Goal: Task Accomplishment & Management: Use online tool/utility

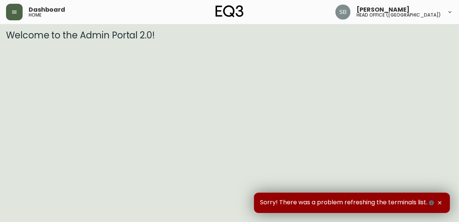
click at [17, 11] on icon "button" at bounding box center [14, 12] width 6 height 6
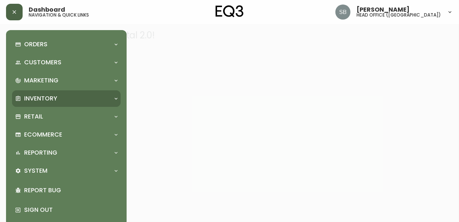
click at [116, 95] on div "Inventory" at bounding box center [66, 98] width 109 height 17
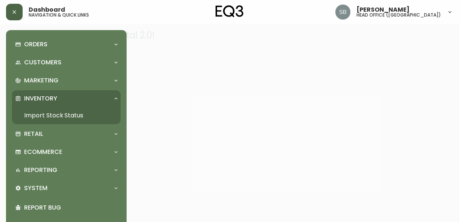
click at [57, 116] on link "Import Stock Status" at bounding box center [66, 115] width 109 height 17
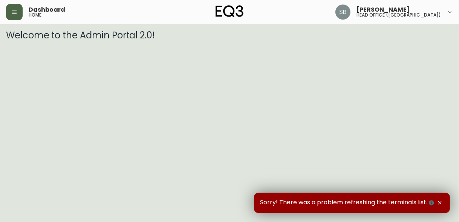
click at [14, 11] on icon "button" at bounding box center [14, 12] width 6 height 6
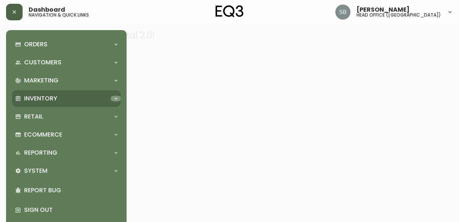
click at [115, 96] on icon at bounding box center [116, 99] width 6 height 6
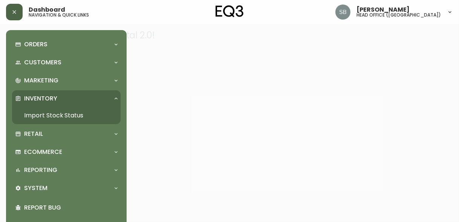
click at [68, 119] on link "Import Stock Status" at bounding box center [66, 115] width 109 height 17
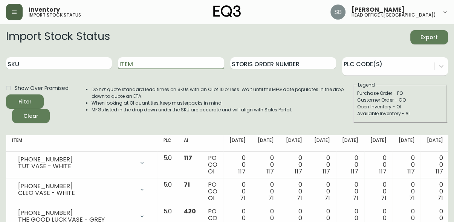
click at [153, 66] on input "Item" at bounding box center [171, 63] width 106 height 12
type input "nova"
click at [6, 95] on button "Filter" at bounding box center [25, 102] width 38 height 14
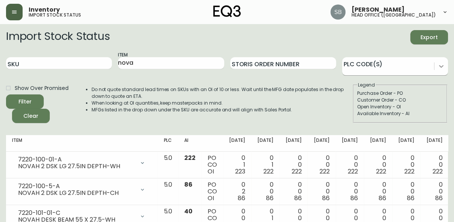
click at [440, 65] on icon at bounding box center [442, 67] width 8 height 8
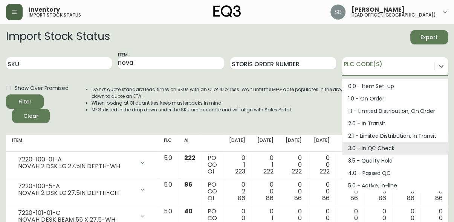
click at [367, 148] on div "3.0 - In QC Check" at bounding box center [395, 148] width 106 height 12
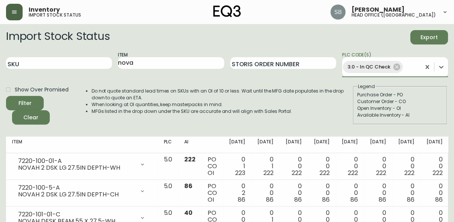
click at [6, 96] on button "Filter" at bounding box center [25, 103] width 38 height 14
